Goal: Information Seeking & Learning: Compare options

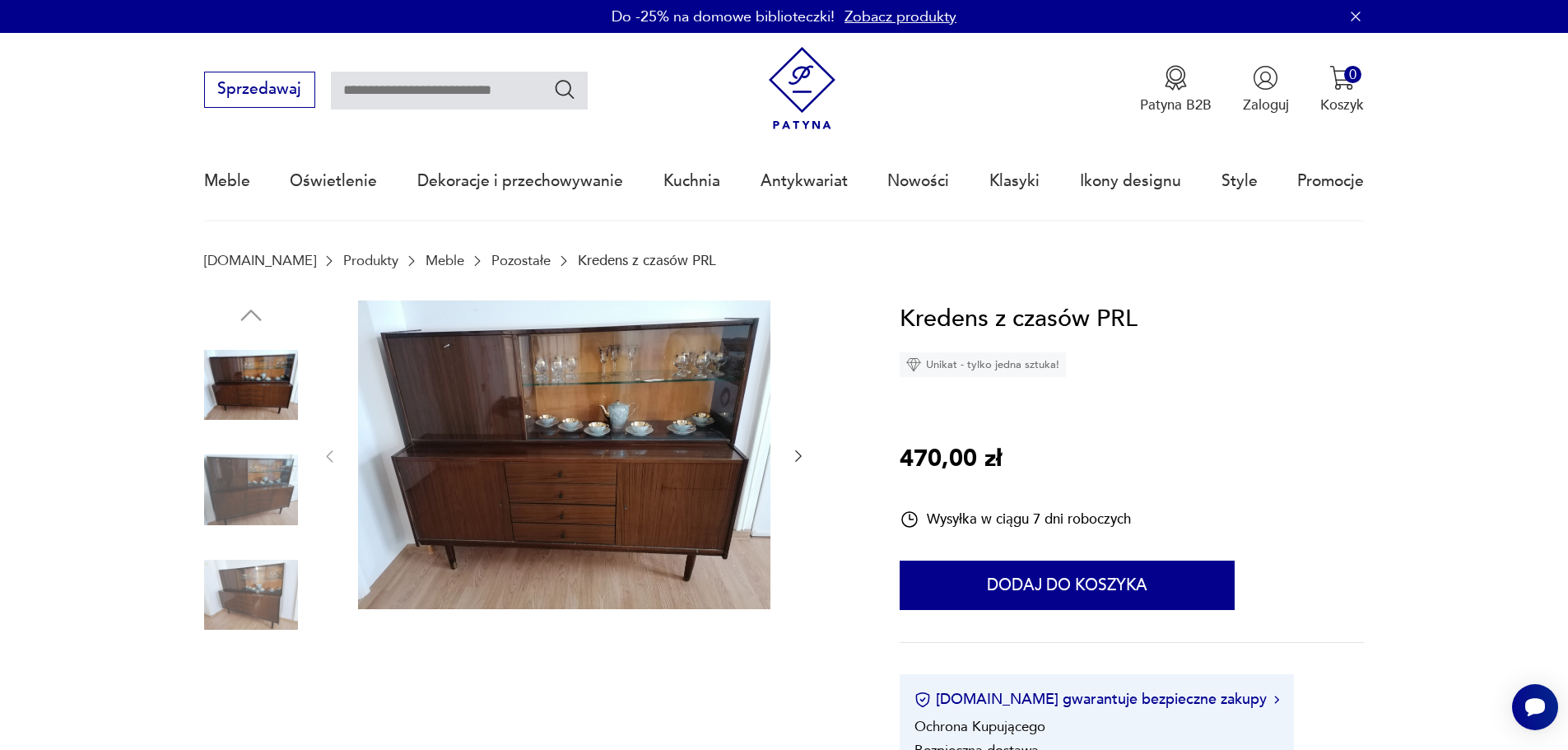
click at [436, 89] on input "text" at bounding box center [459, 90] width 257 height 38
type input "*******"
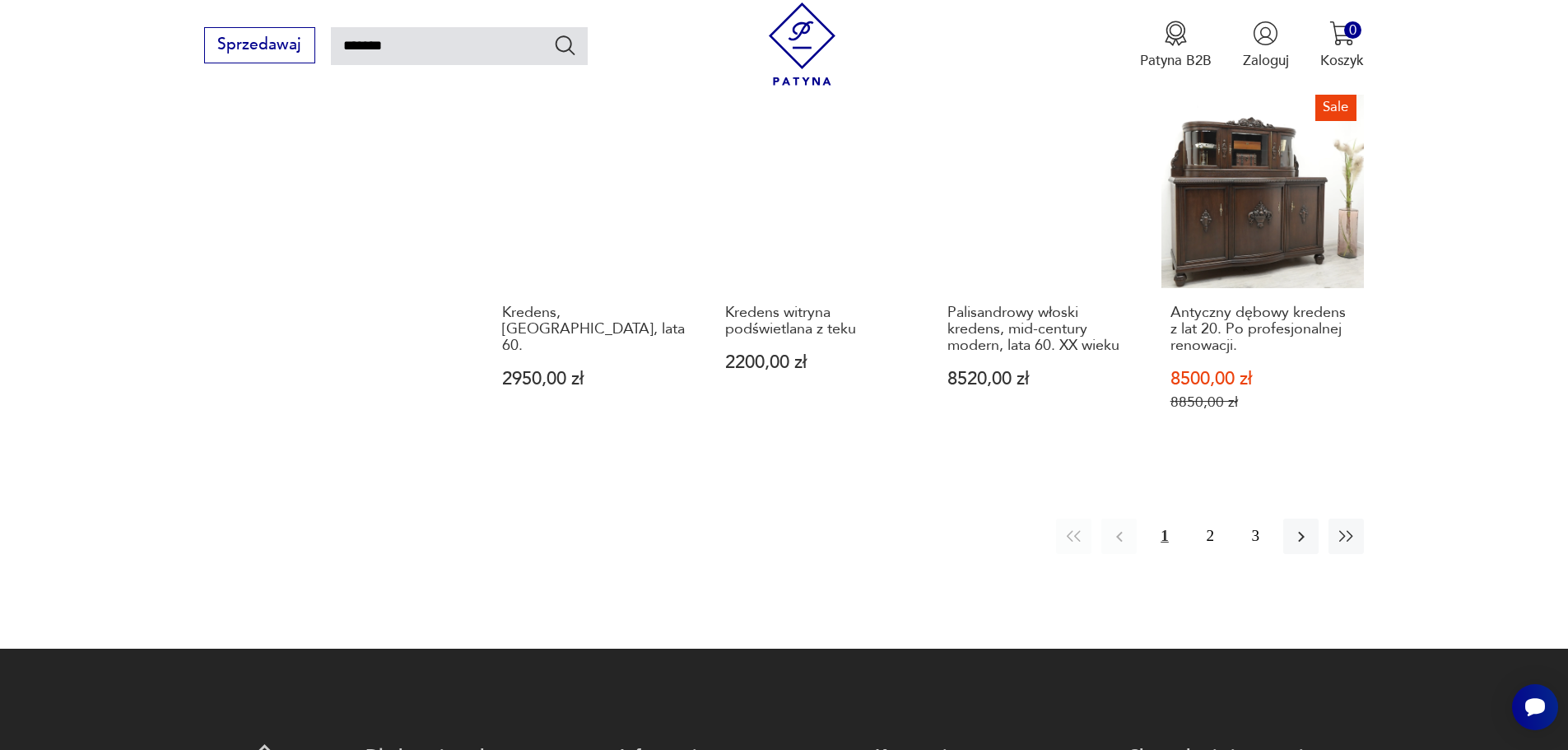
scroll to position [1494, 0]
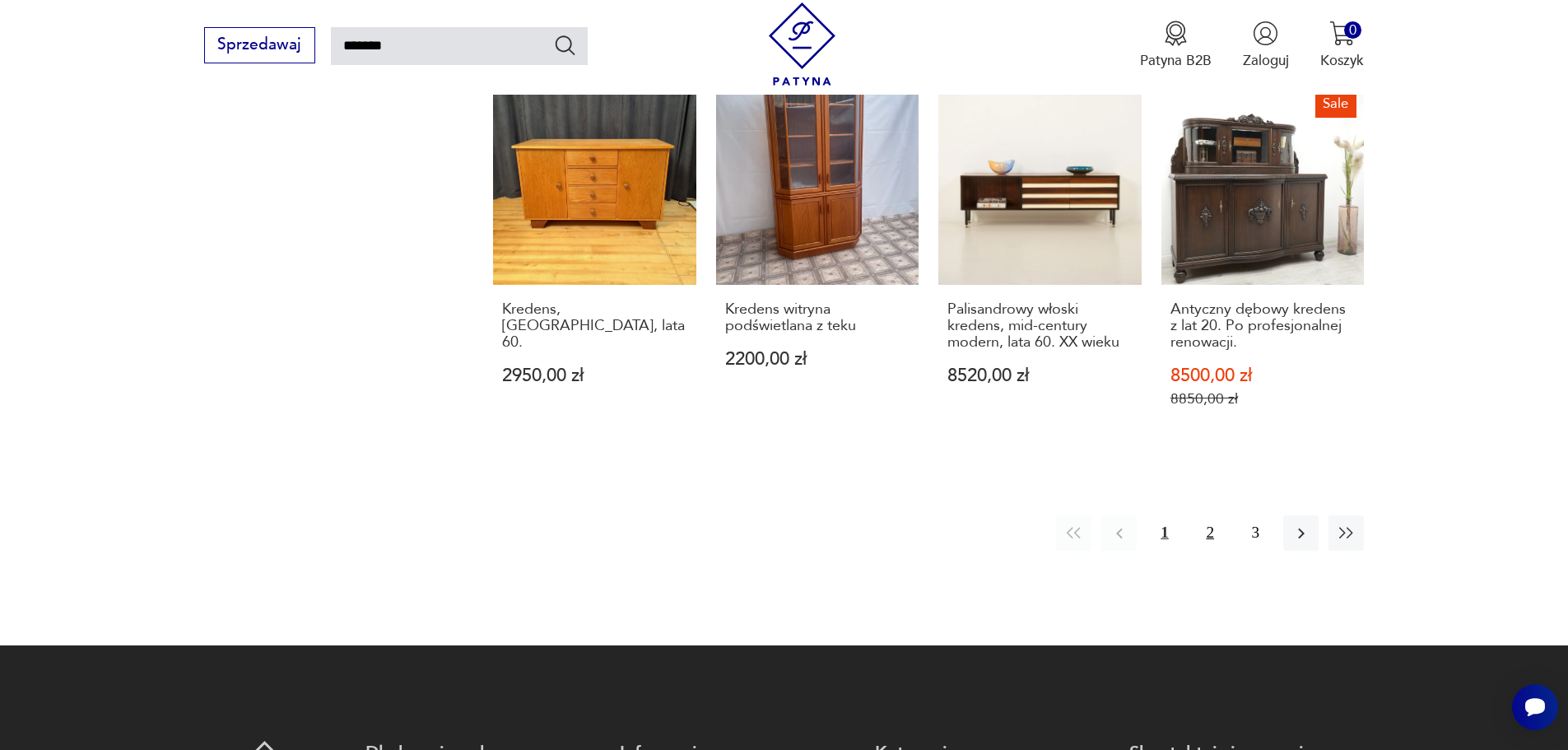
click at [1216, 534] on button "2" at bounding box center [1211, 533] width 35 height 35
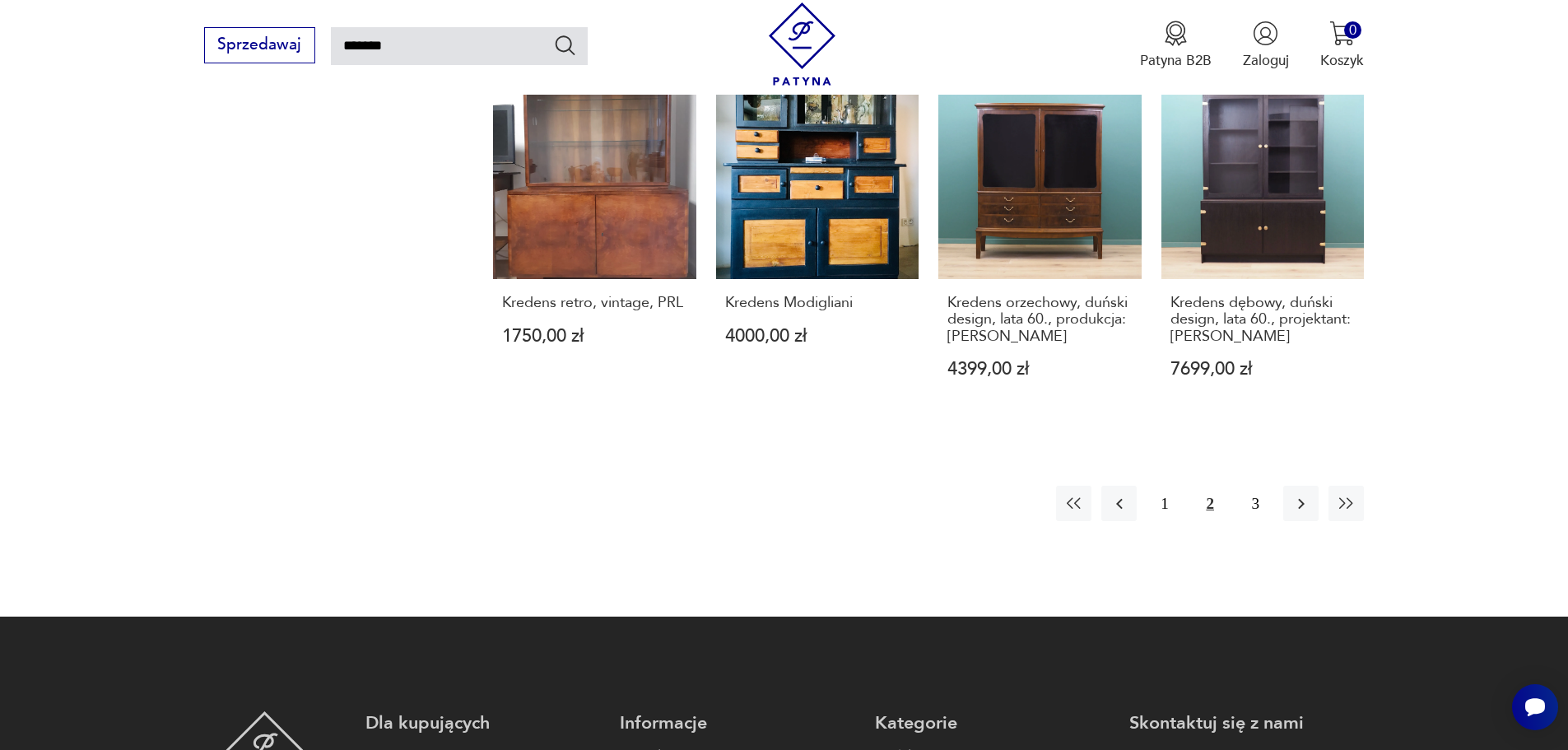
scroll to position [1576, 0]
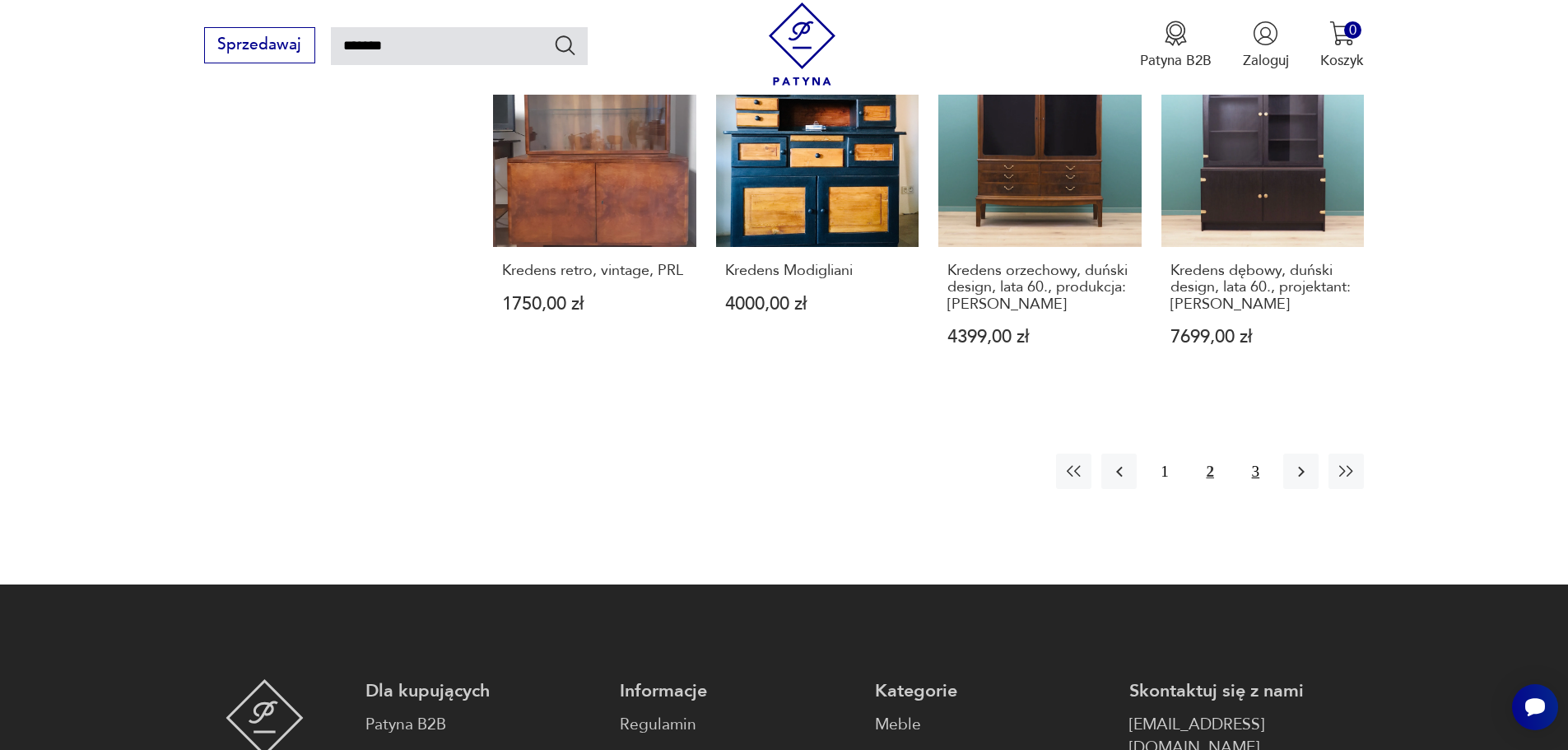
click at [1256, 454] on button "3" at bounding box center [1256, 472] width 35 height 35
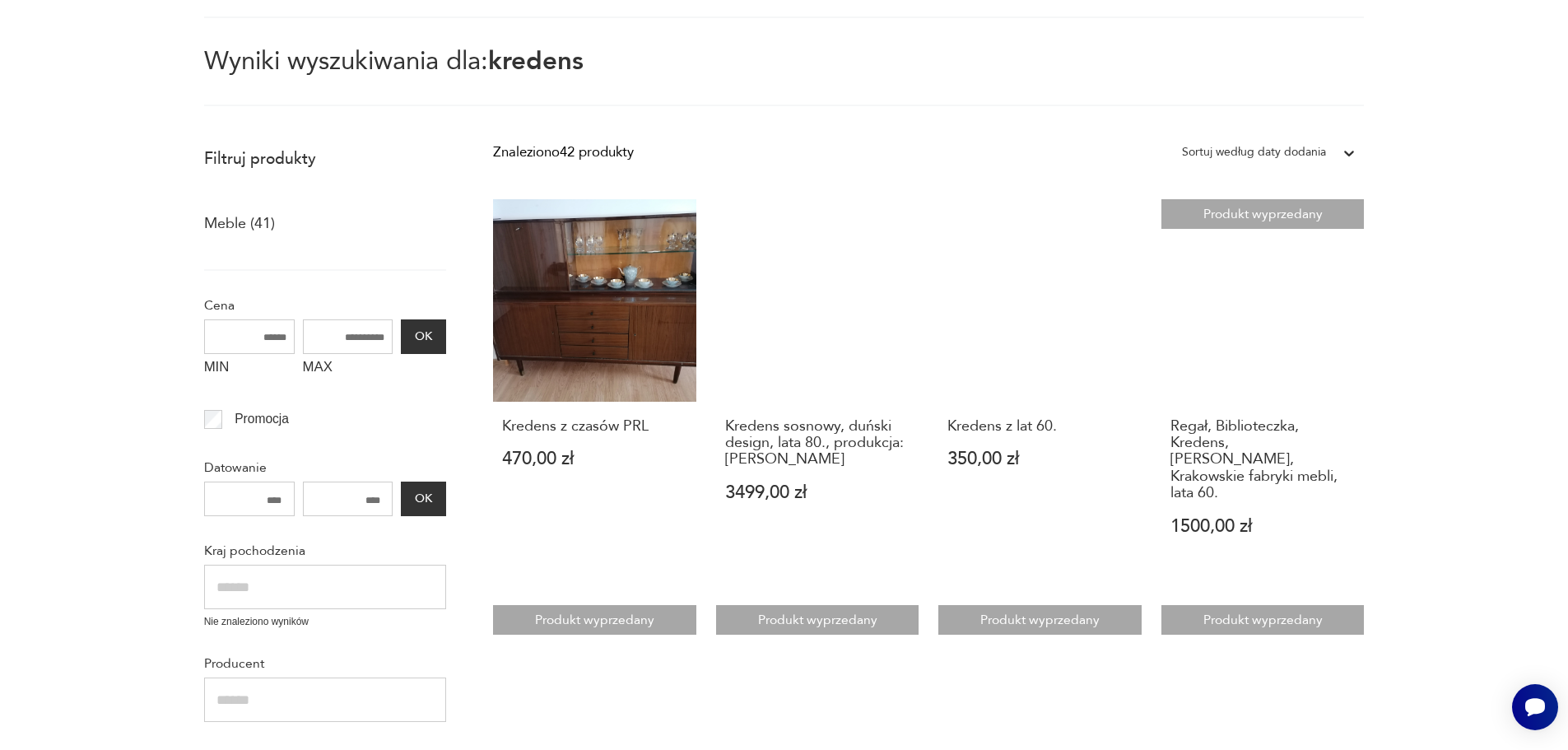
scroll to position [247, 0]
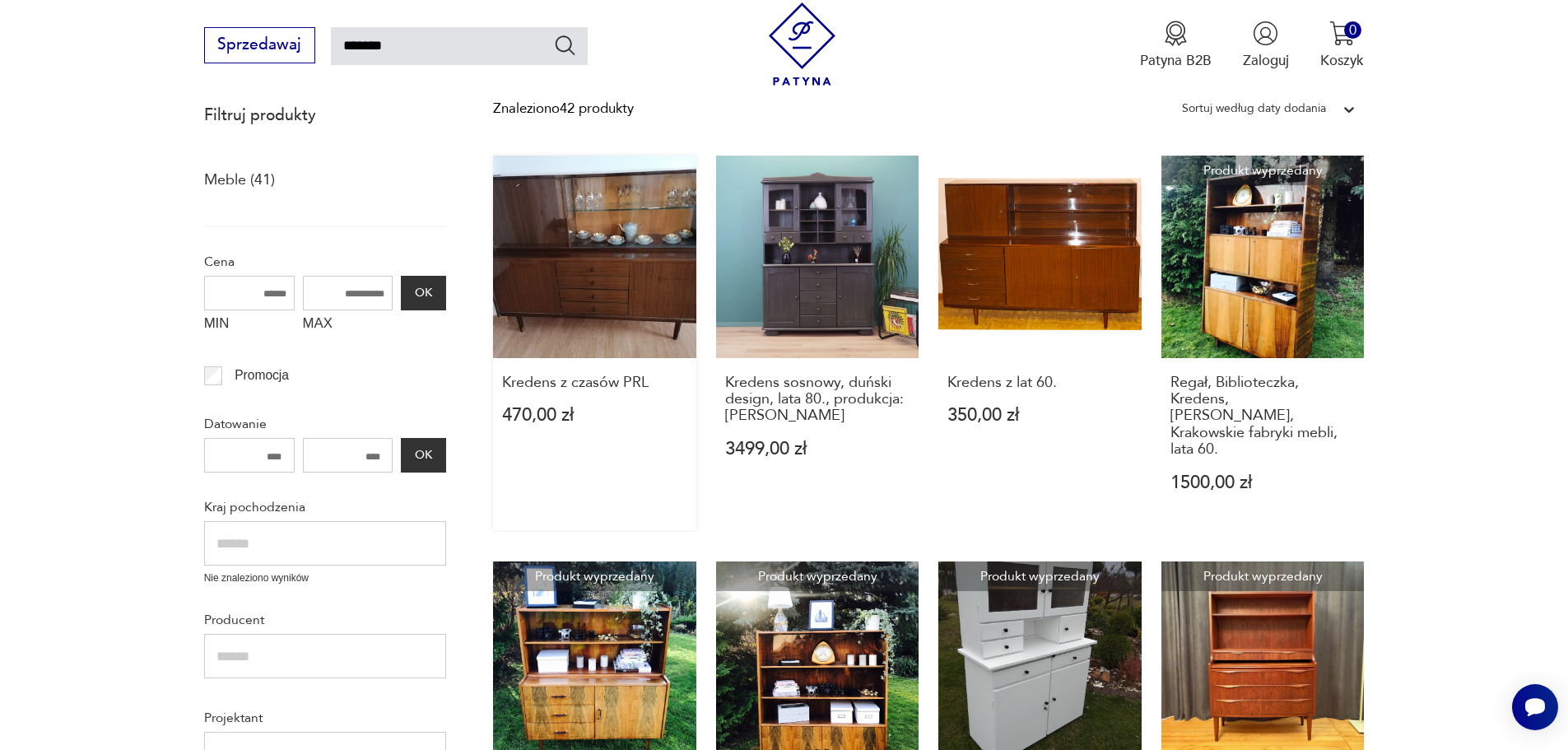
drag, startPoint x: 571, startPoint y: 319, endPoint x: 617, endPoint y: 326, distance: 46.5
click at [617, 326] on link "Kredens z czasów PRL 470,00 zł" at bounding box center [594, 343] width 203 height 374
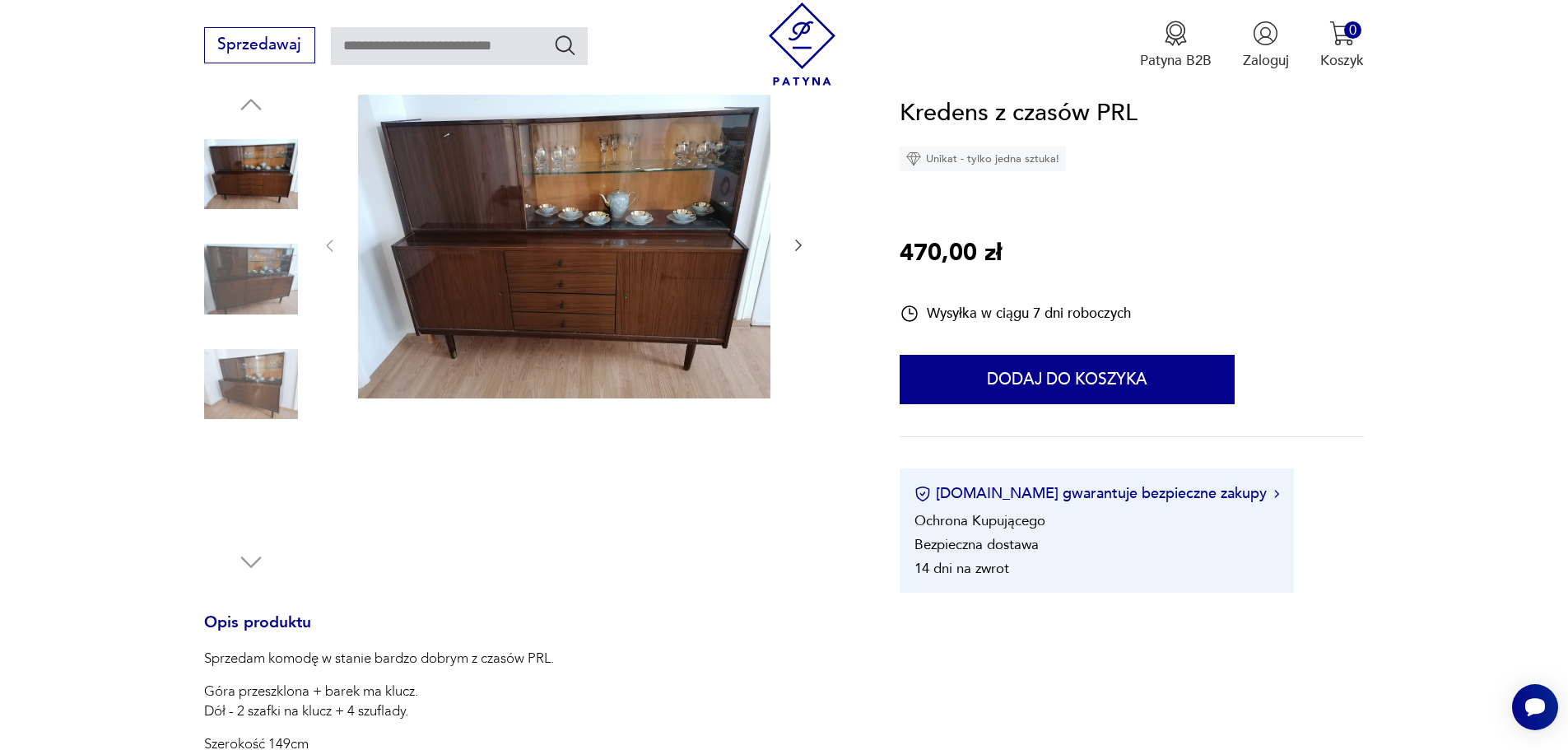
scroll to position [494, 0]
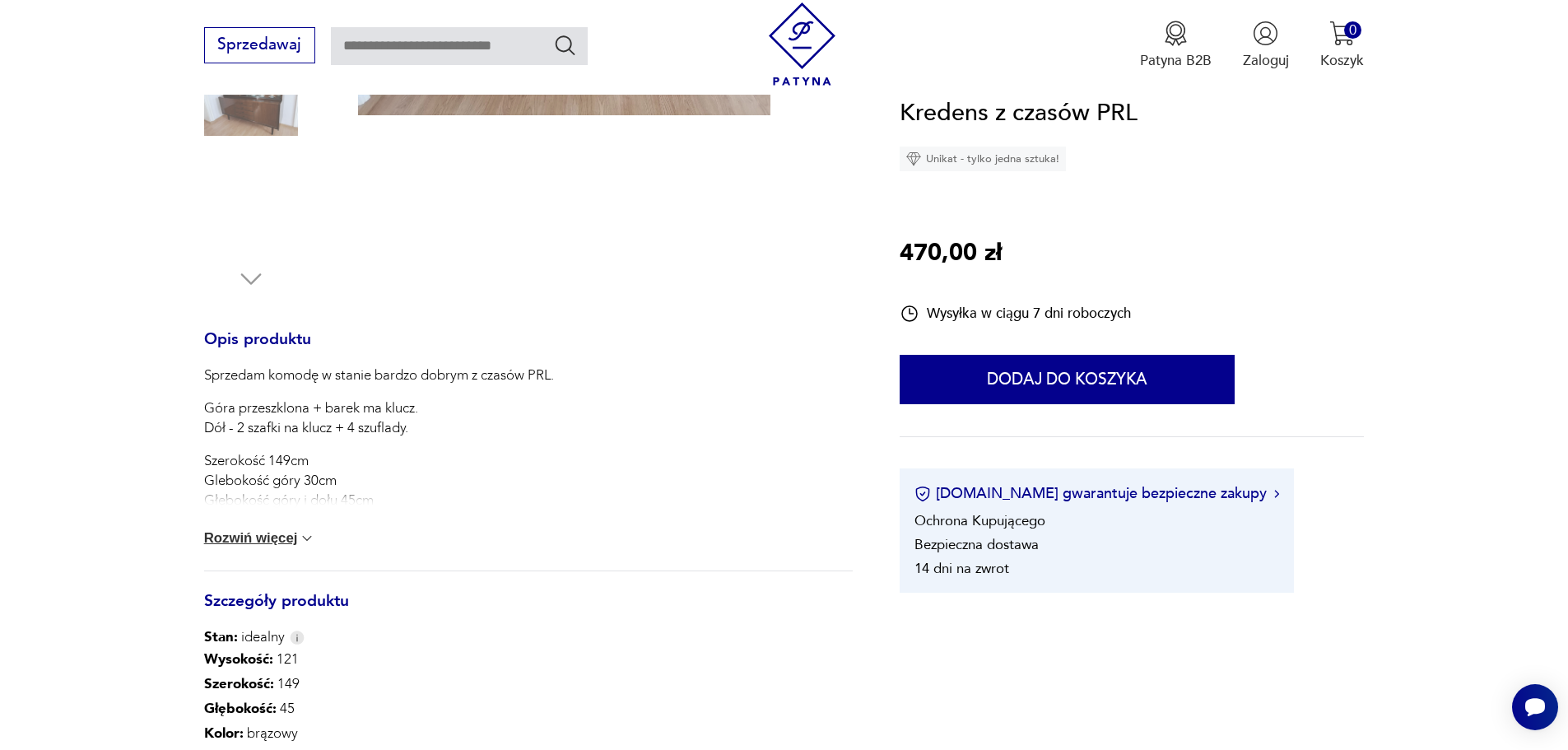
click at [309, 527] on div "Sprzedam komodę w stanie bardzo dobrym z czasów PRL. Góra przeszklona + barek m…" at bounding box center [528, 468] width 649 height 205
click at [307, 539] on img at bounding box center [307, 538] width 17 height 17
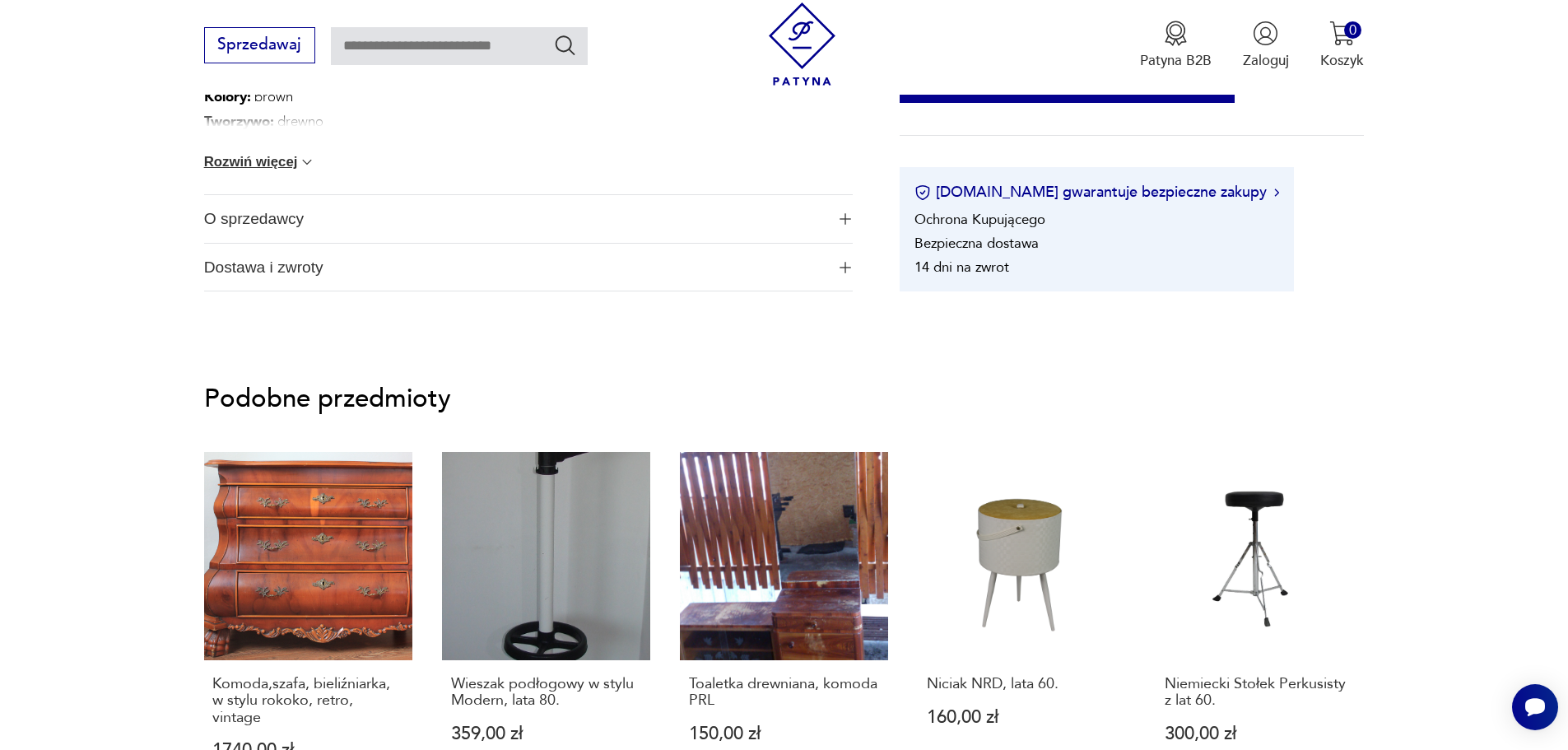
scroll to position [1230, 0]
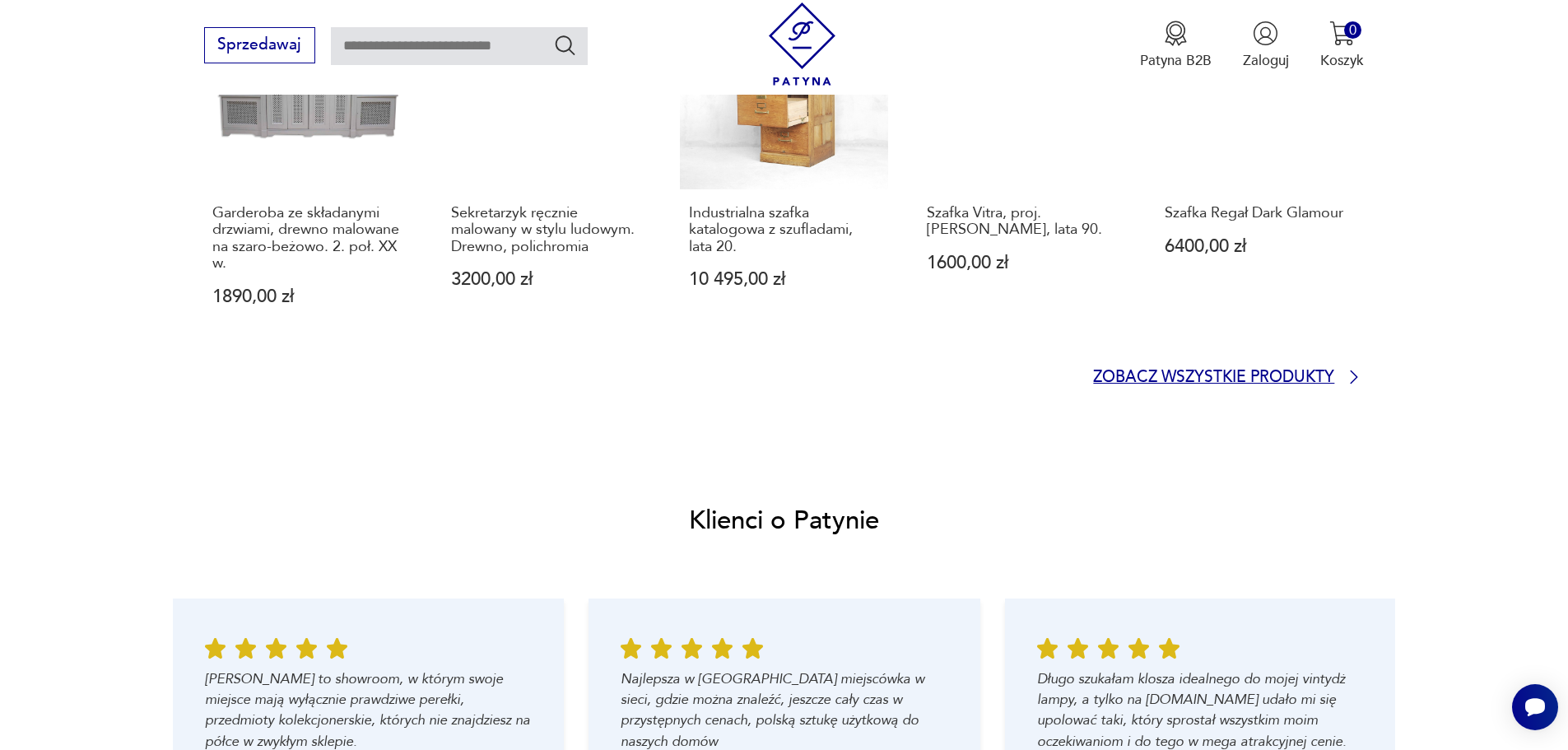
scroll to position [1728, 0]
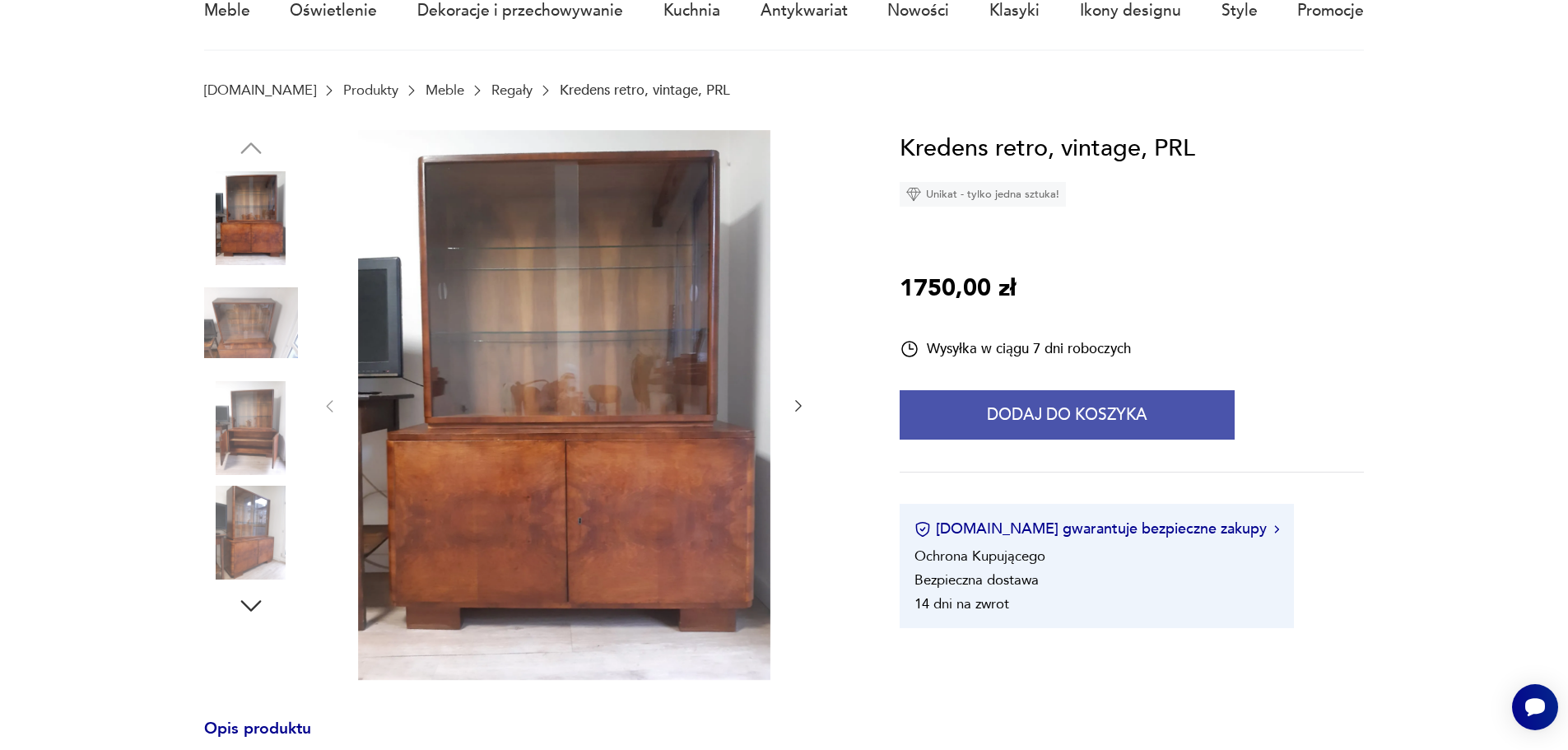
scroll to position [247, 0]
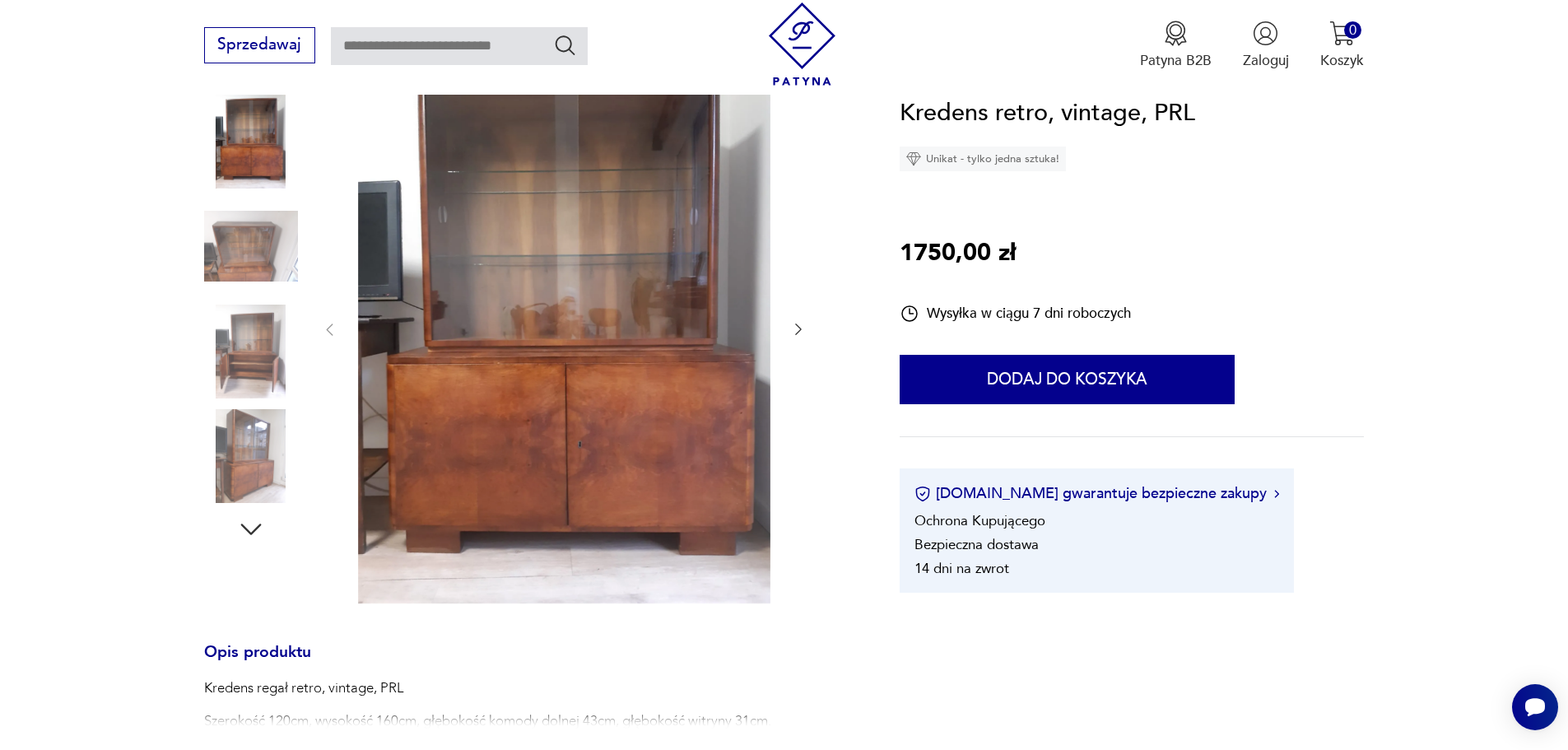
click at [243, 438] on img at bounding box center [251, 456] width 94 height 94
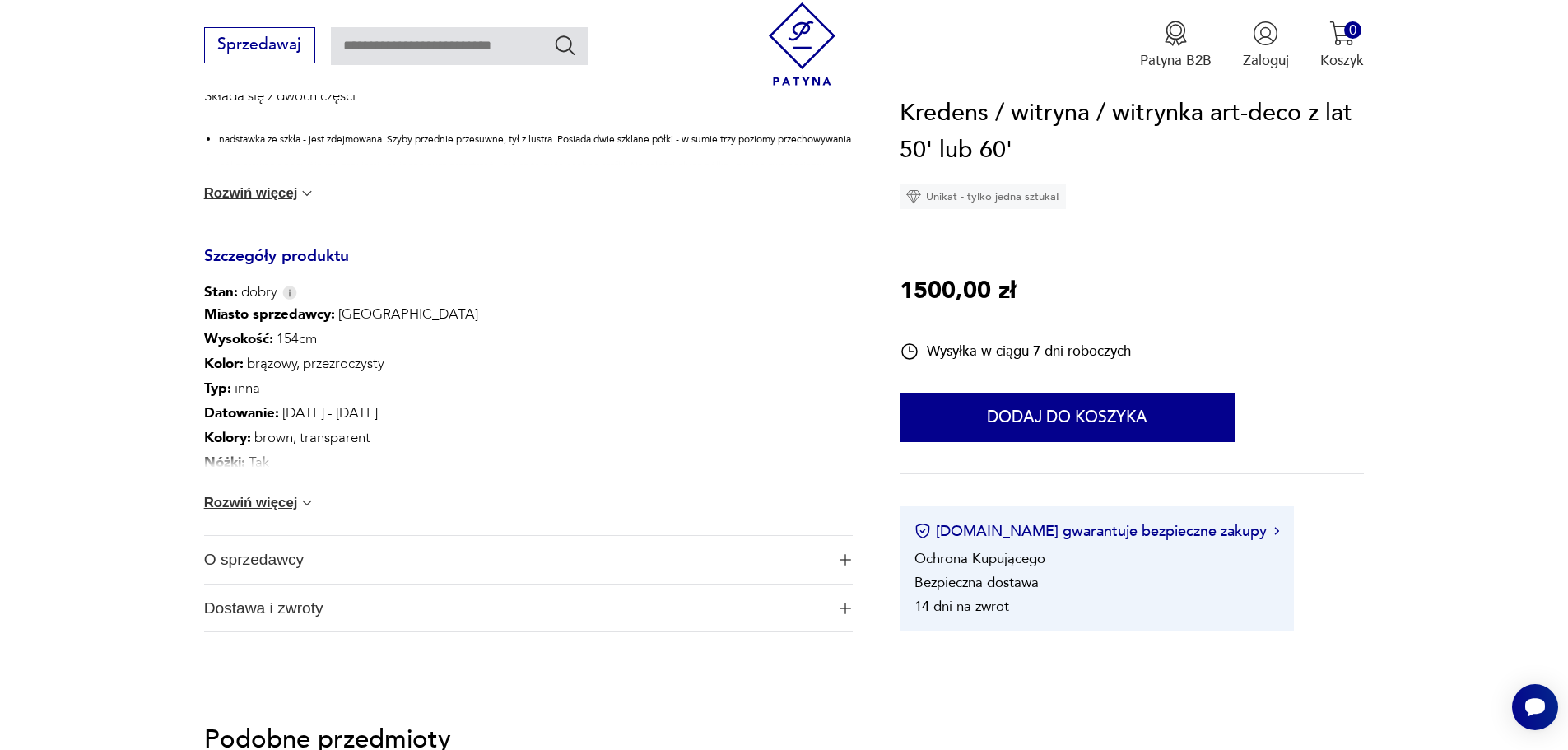
scroll to position [905, 0]
click at [285, 506] on button "Rozwiń więcej" at bounding box center [260, 502] width 112 height 17
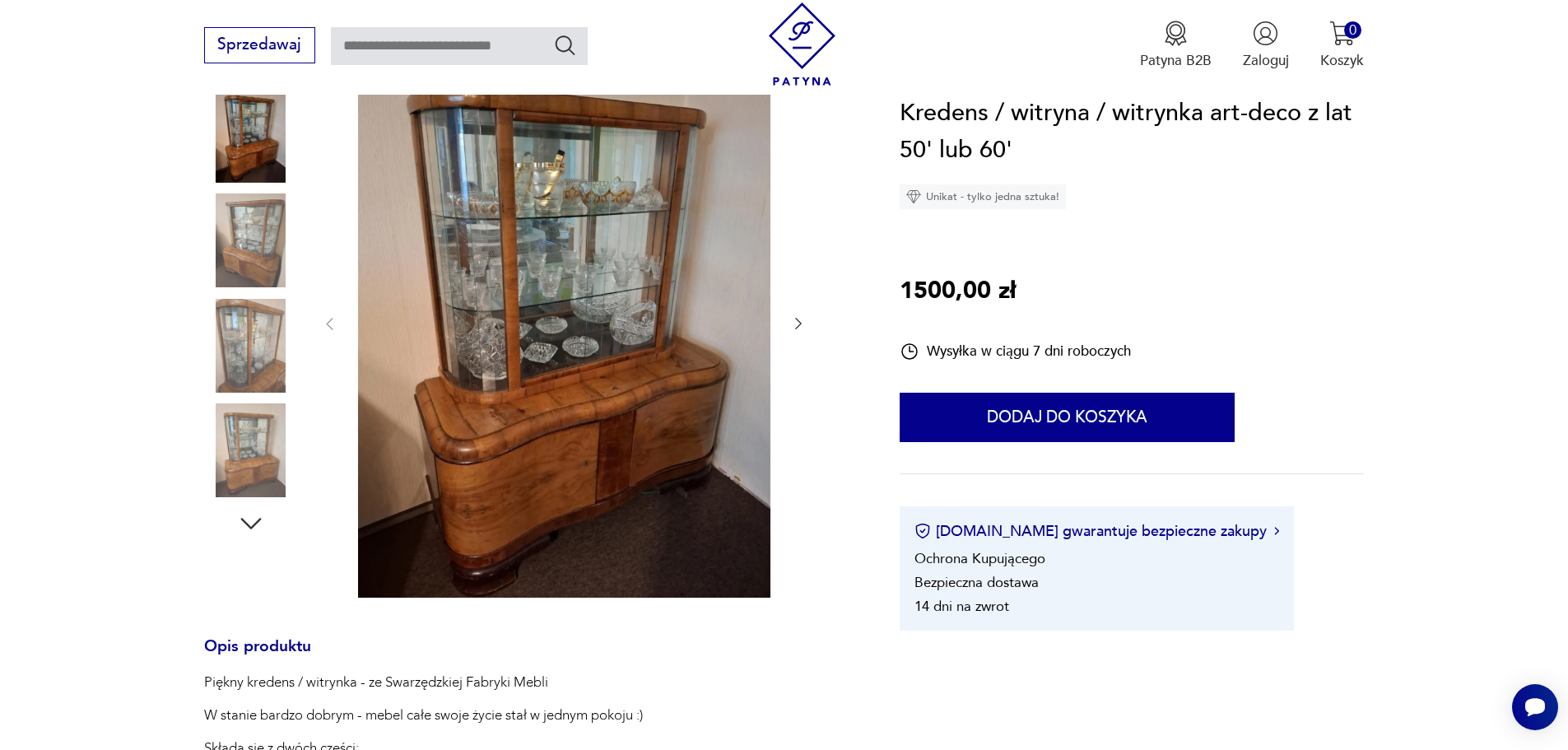
scroll to position [247, 0]
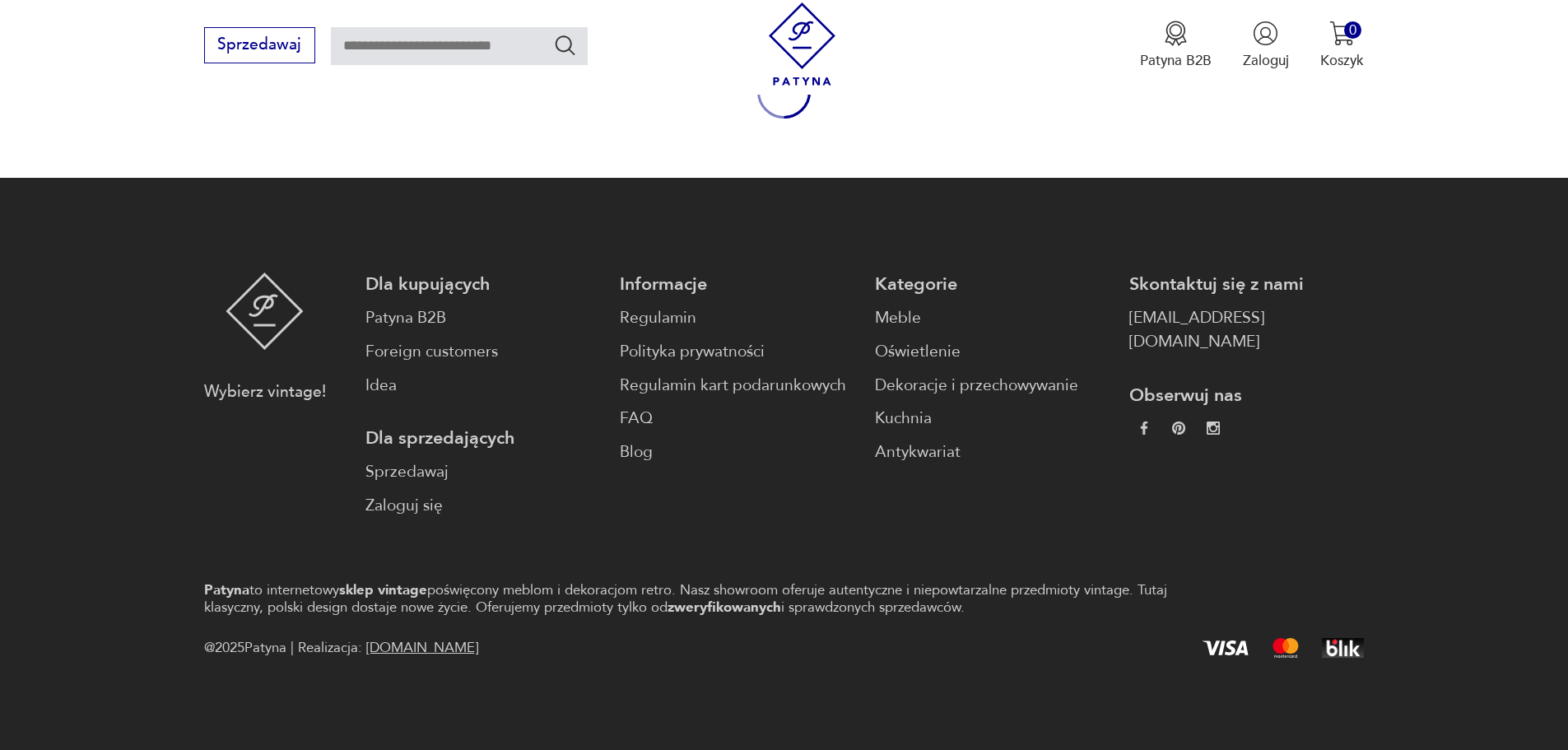
type input "*******"
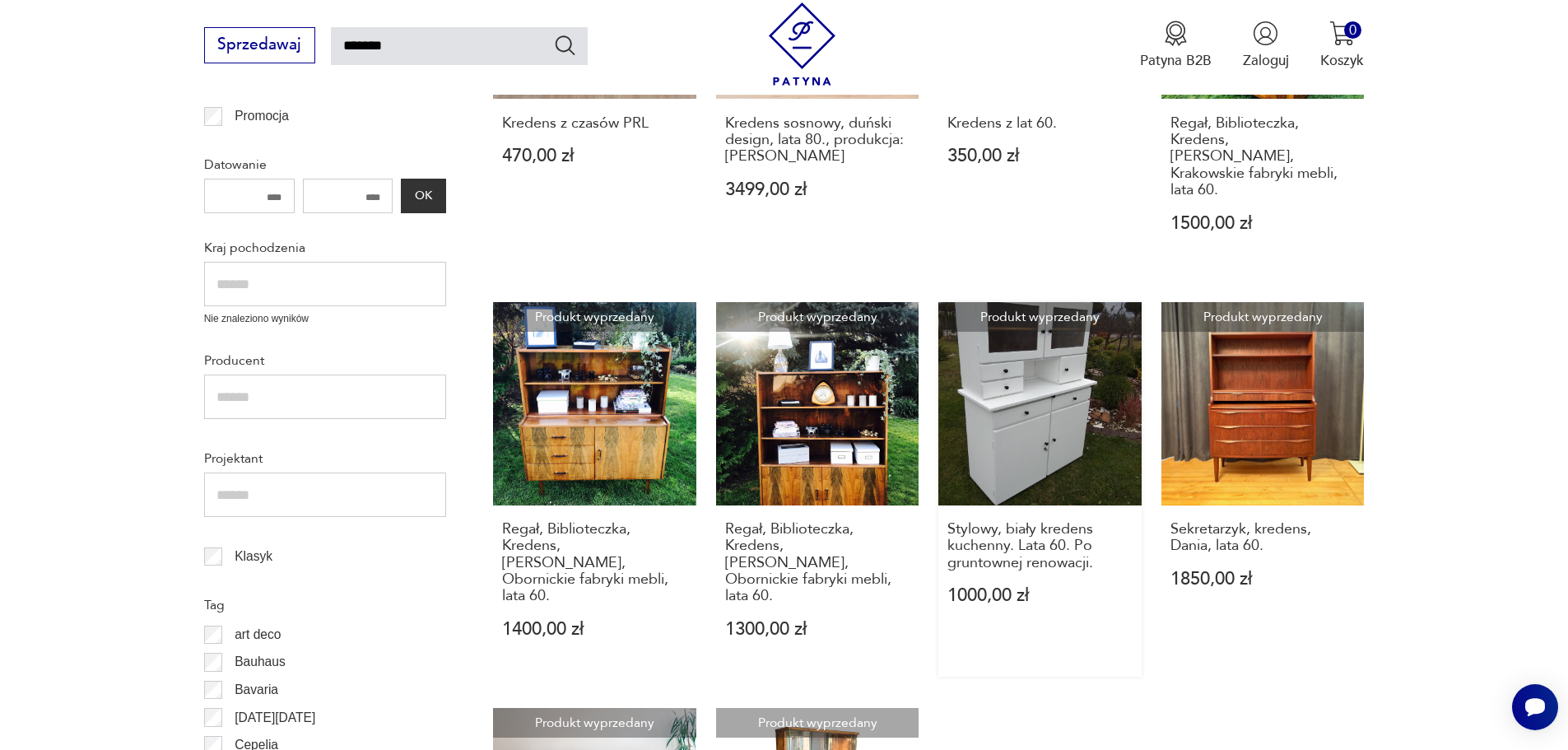
scroll to position [524, 0]
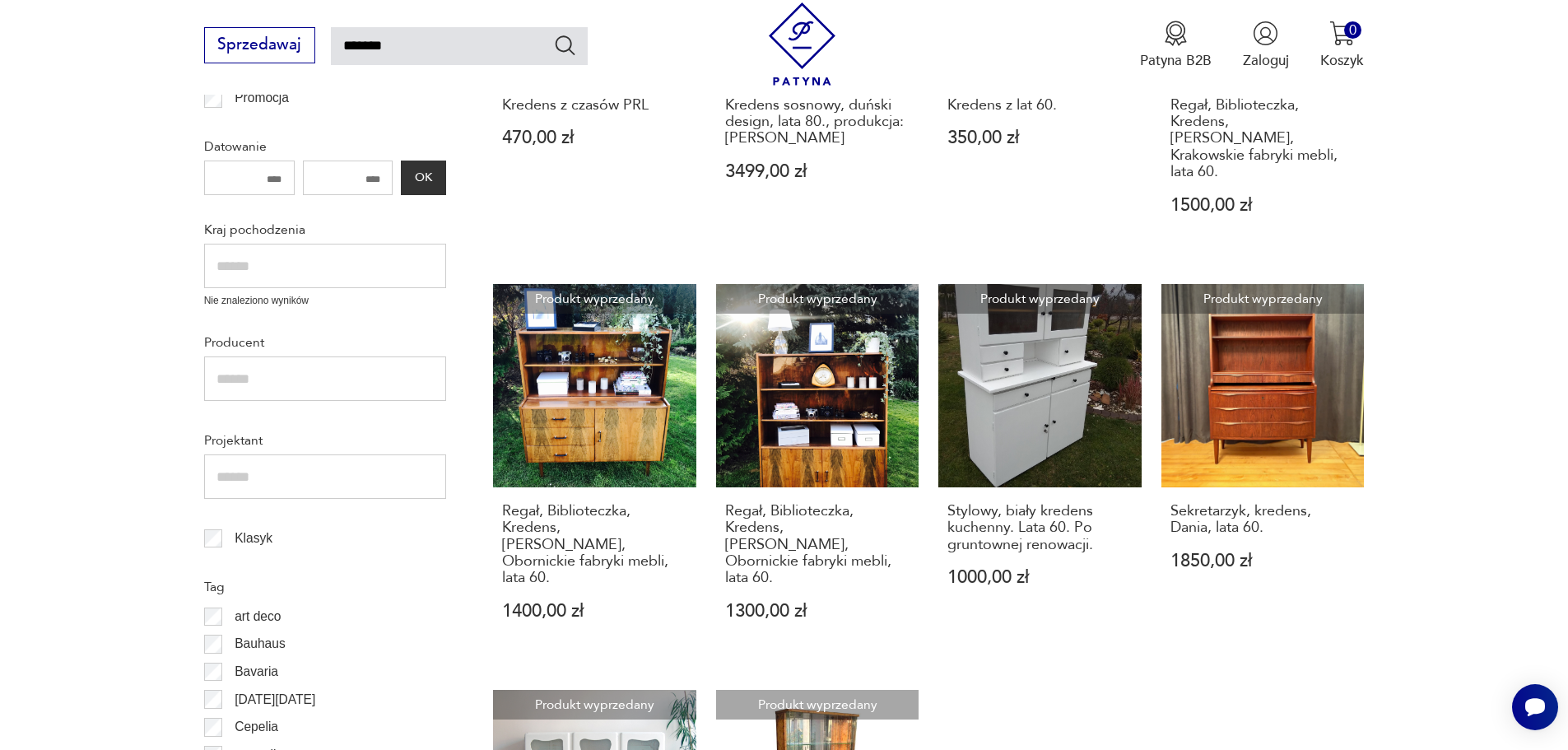
drag, startPoint x: 1217, startPoint y: 394, endPoint x: 1458, endPoint y: 334, distance: 248.4
click at [1458, 334] on section "Filtruj produkty Meble (41) Cena MIN MAX OK Promocja Datowanie OK Kraj pochodze…" at bounding box center [784, 515] width 1568 height 1397
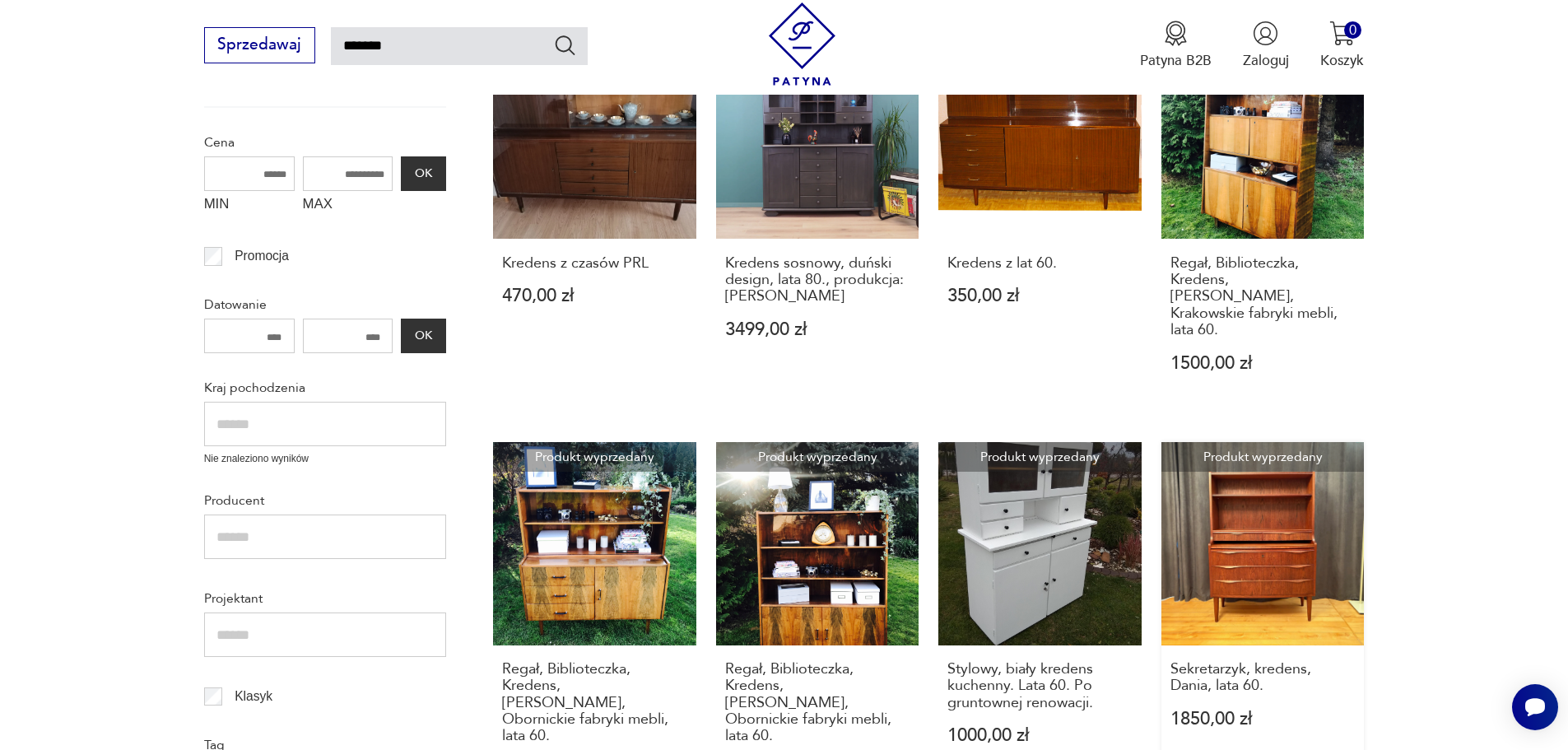
scroll to position [112, 0]
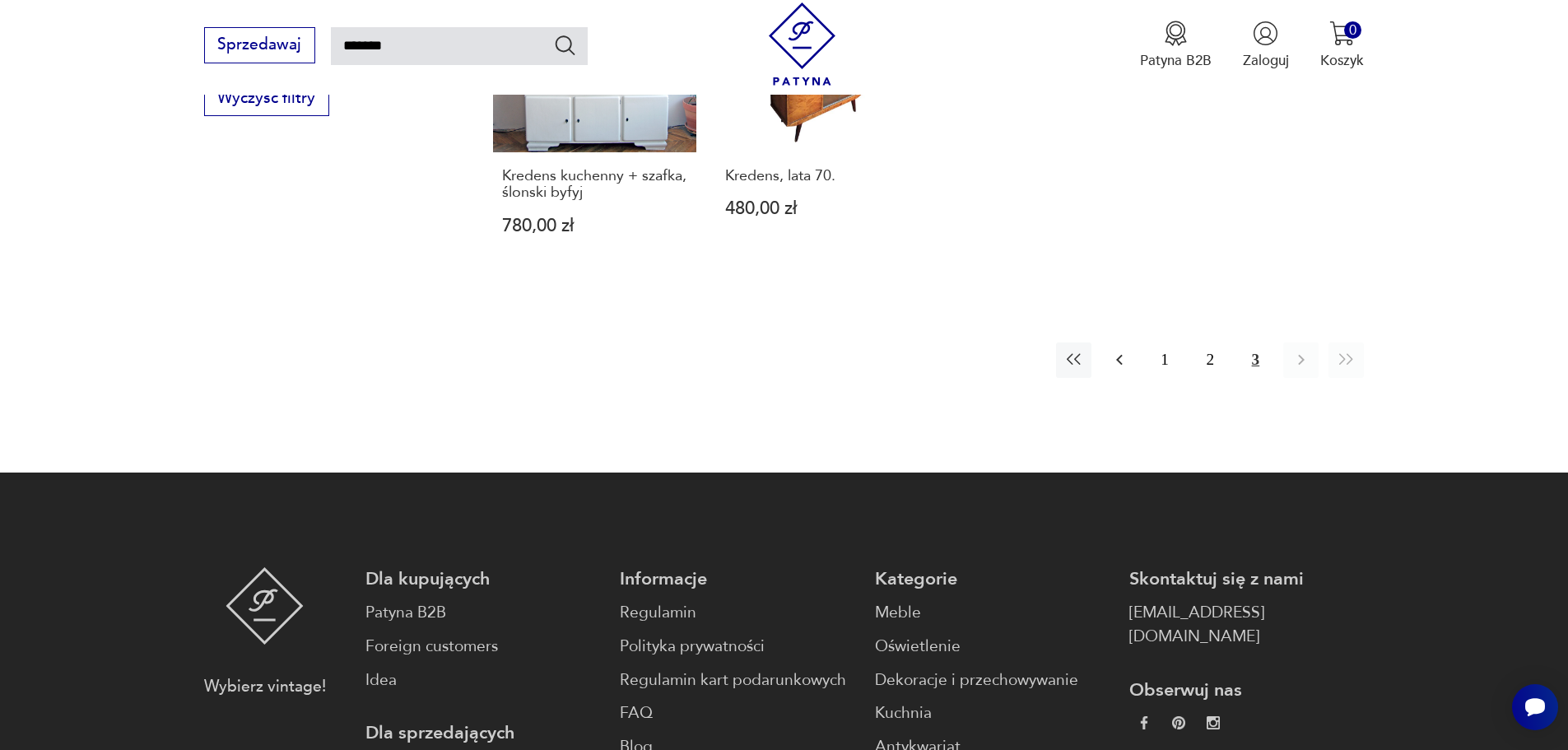
click at [1122, 350] on icon "button" at bounding box center [1119, 359] width 19 height 19
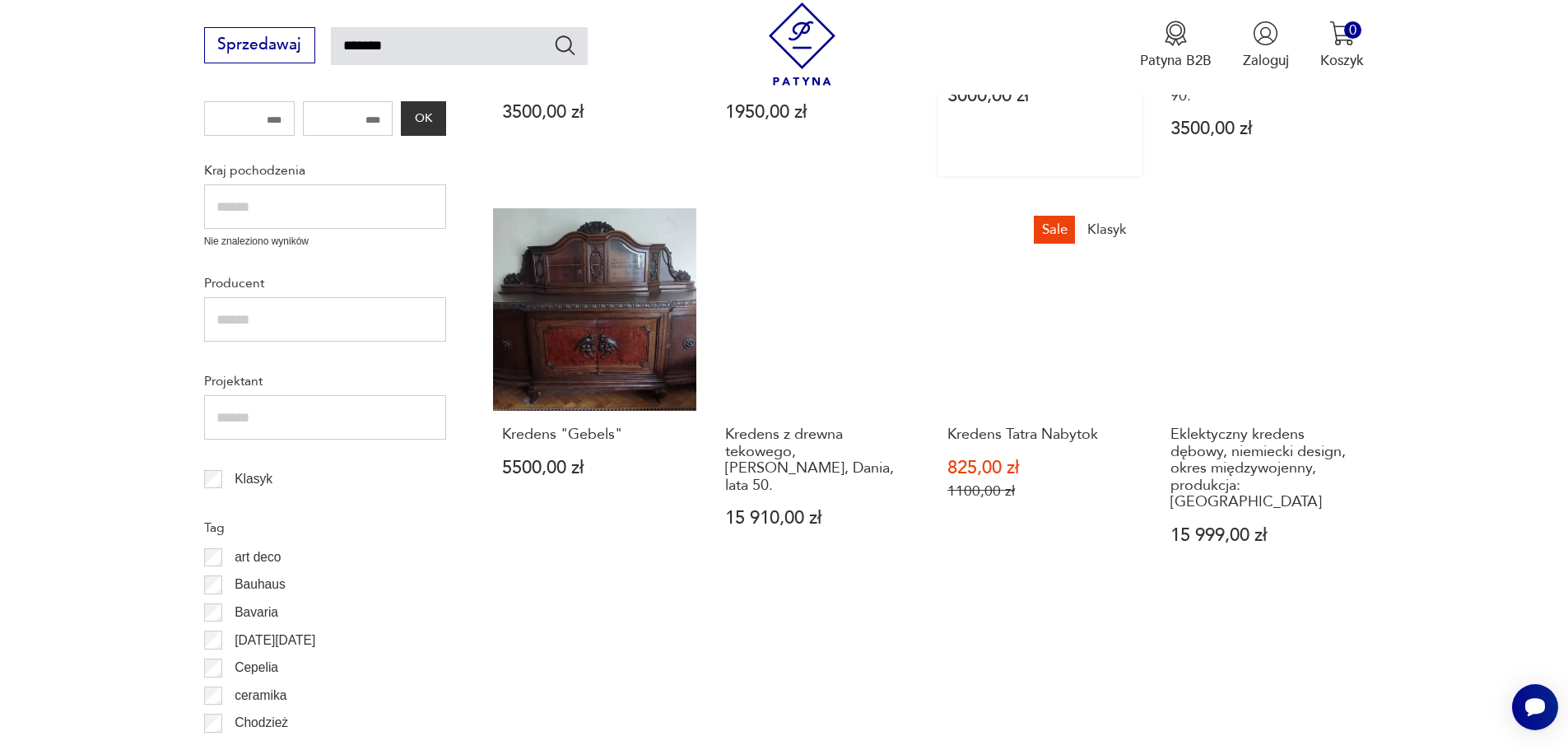
scroll to position [588, 0]
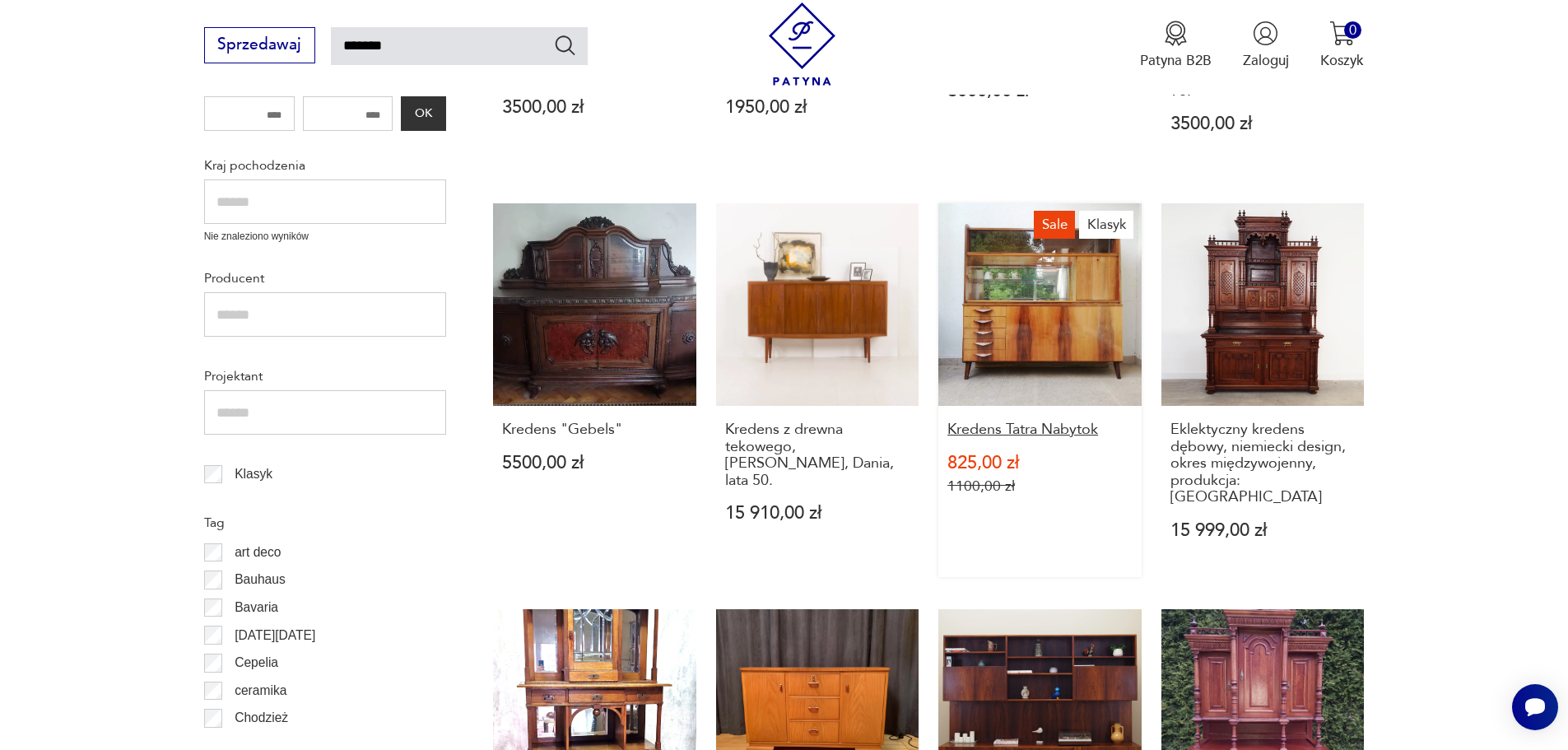
click at [1020, 421] on h3 "Kredens Tatra Nabytok" at bounding box center [1040, 430] width 185 height 17
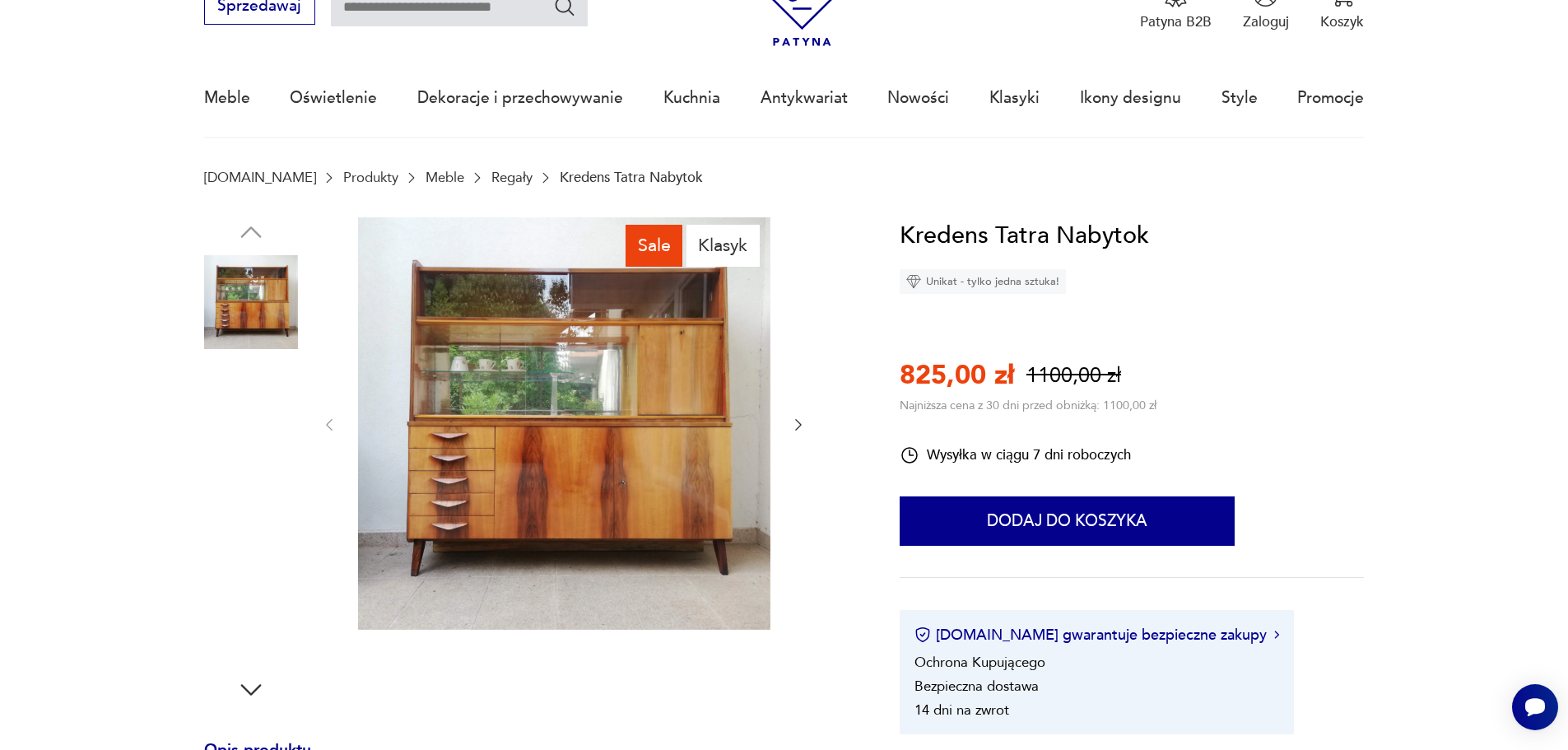
scroll to position [83, 0]
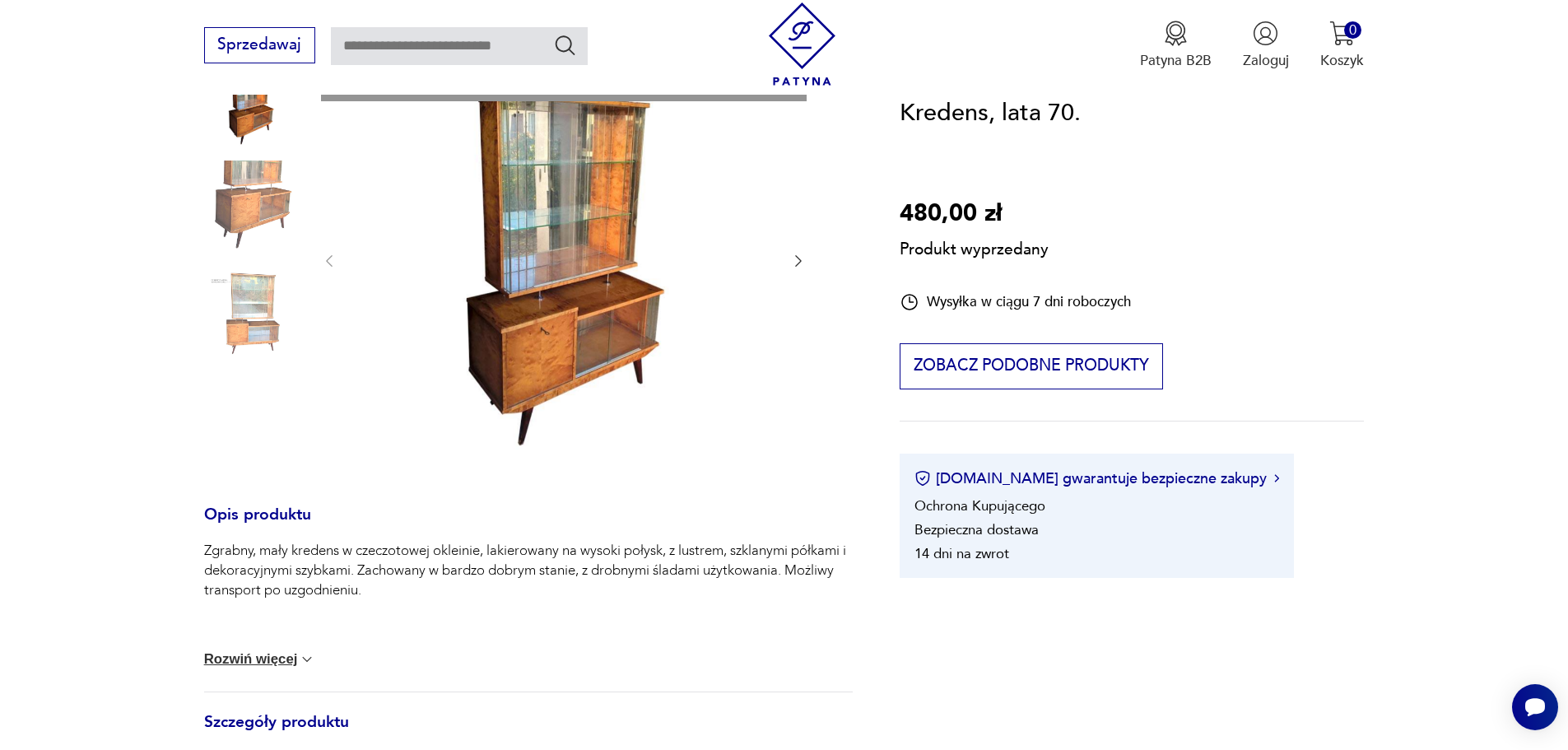
click at [266, 194] on div "Produkt wyprzedany Opis produktu Zgrabny, mały kredens w czeczotowej okleinie, …" at bounding box center [528, 576] width 649 height 1045
click at [594, 304] on div "Produkt wyprzedany Opis produktu Zgrabny, mały kredens w czeczotowej okleinie, …" at bounding box center [528, 576] width 649 height 1045
click at [797, 262] on div "Produkt wyprzedany Opis produktu Zgrabny, mały kredens w czeczotowej okleinie, …" at bounding box center [528, 576] width 649 height 1045
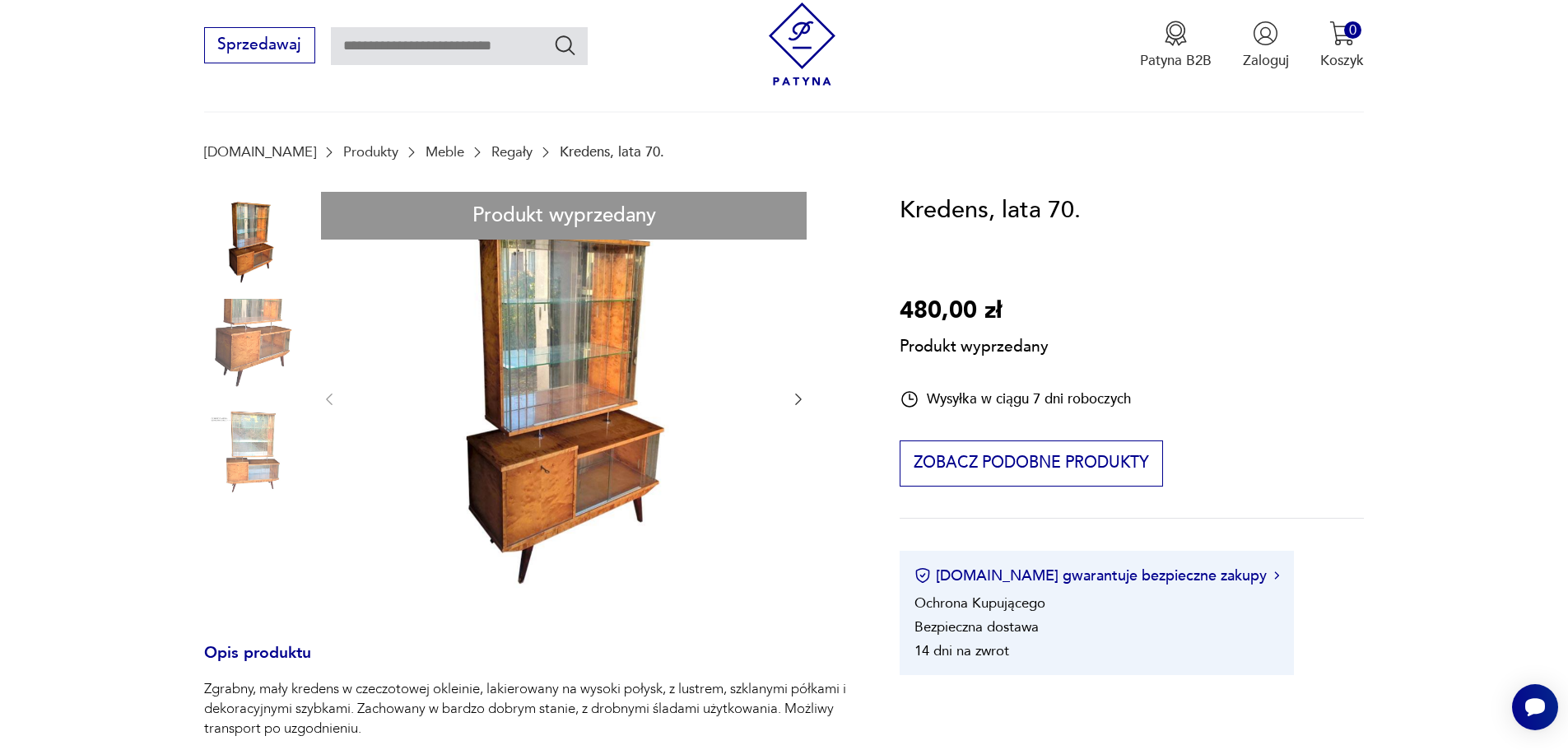
scroll to position [83, 0]
